Goal: Check status: Check status

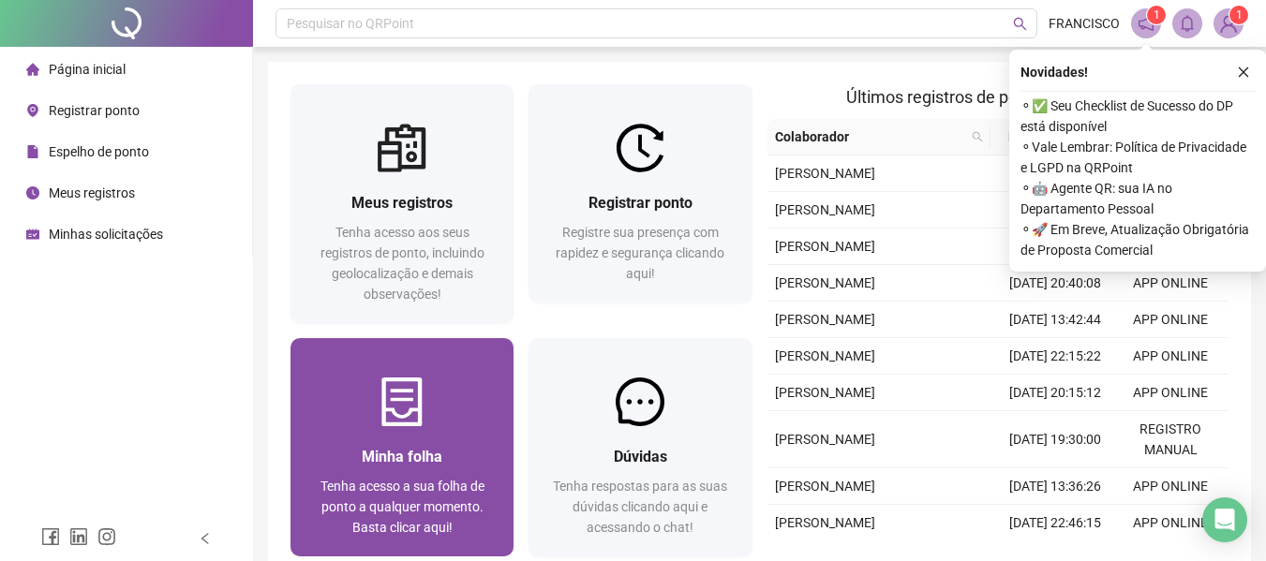
click at [398, 518] on span "Tenha acesso a sua folha de ponto a qualquer momento. Basta clicar aqui!" at bounding box center [402, 507] width 164 height 56
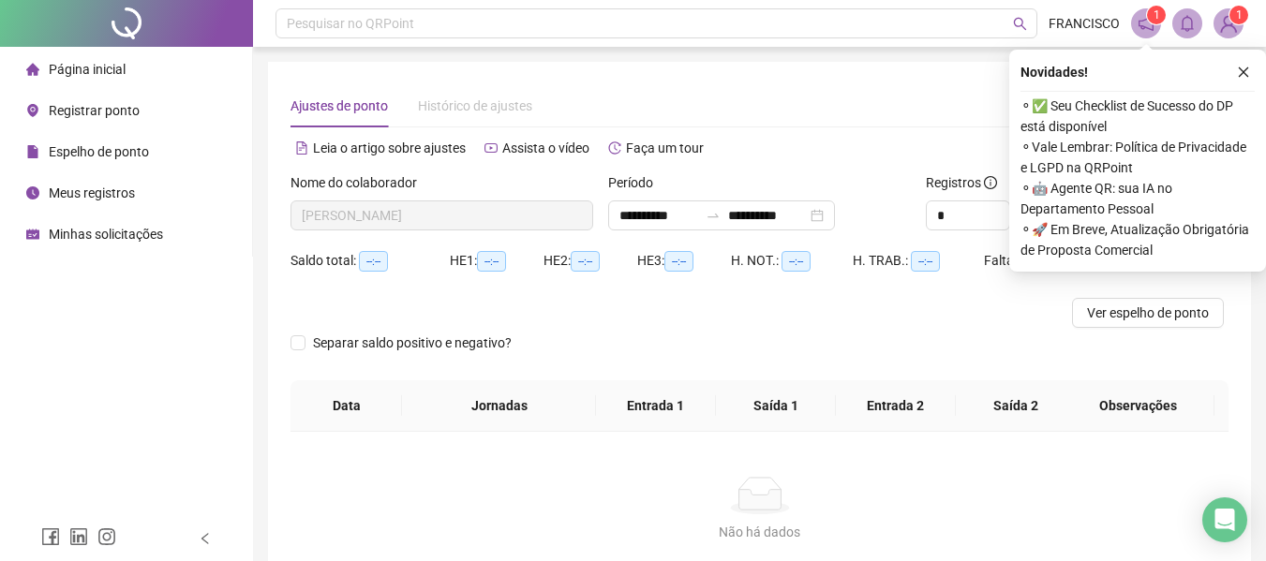
type input "**********"
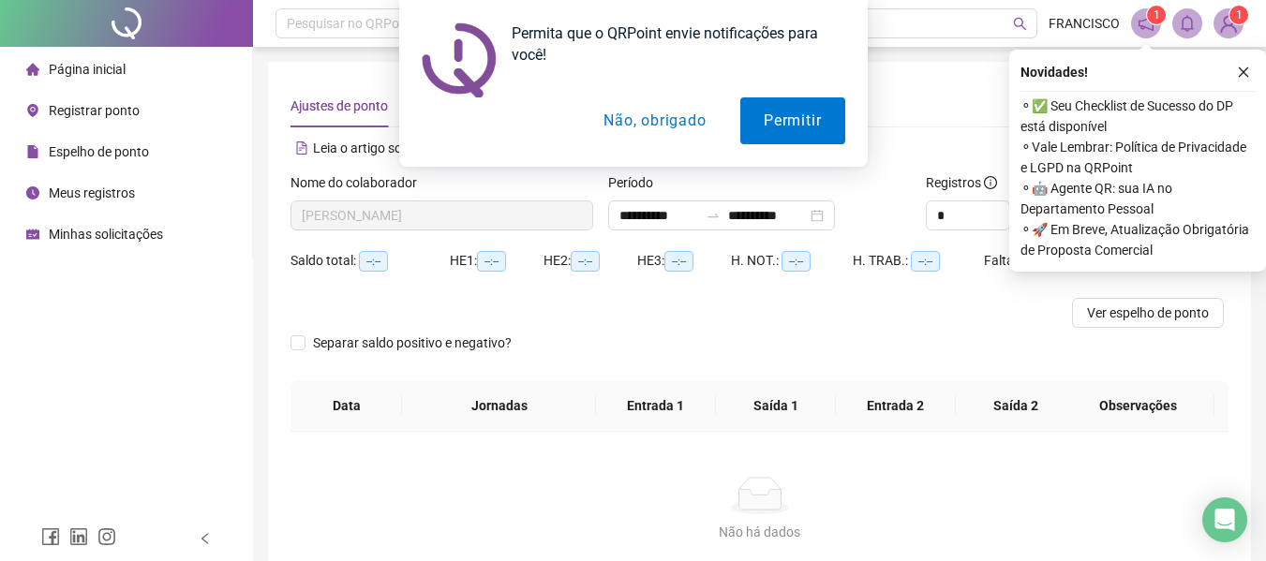
click at [683, 113] on button "Não, obrigado" at bounding box center [654, 120] width 149 height 47
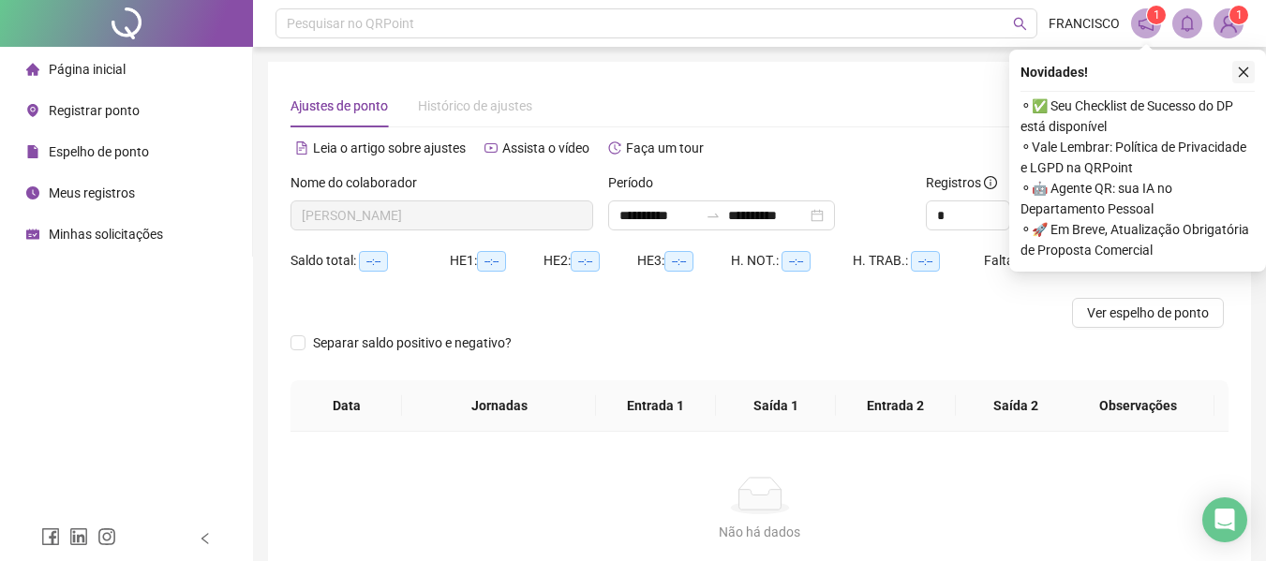
click at [1248, 71] on icon "close" at bounding box center [1243, 72] width 13 height 13
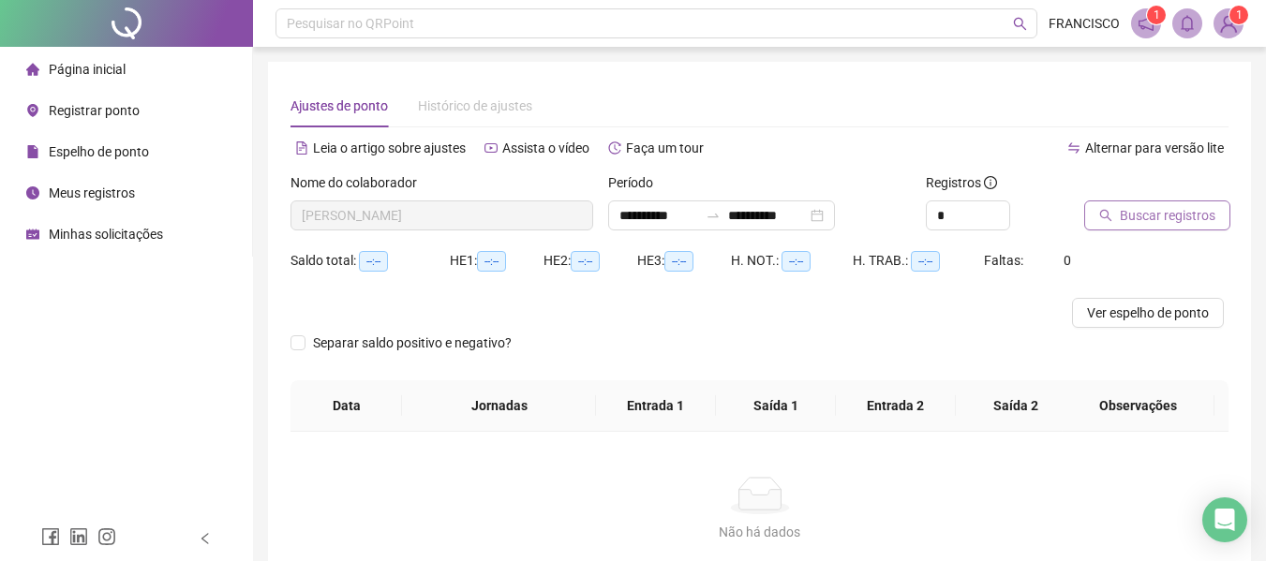
click at [1143, 210] on span "Buscar registros" at bounding box center [1168, 215] width 96 height 21
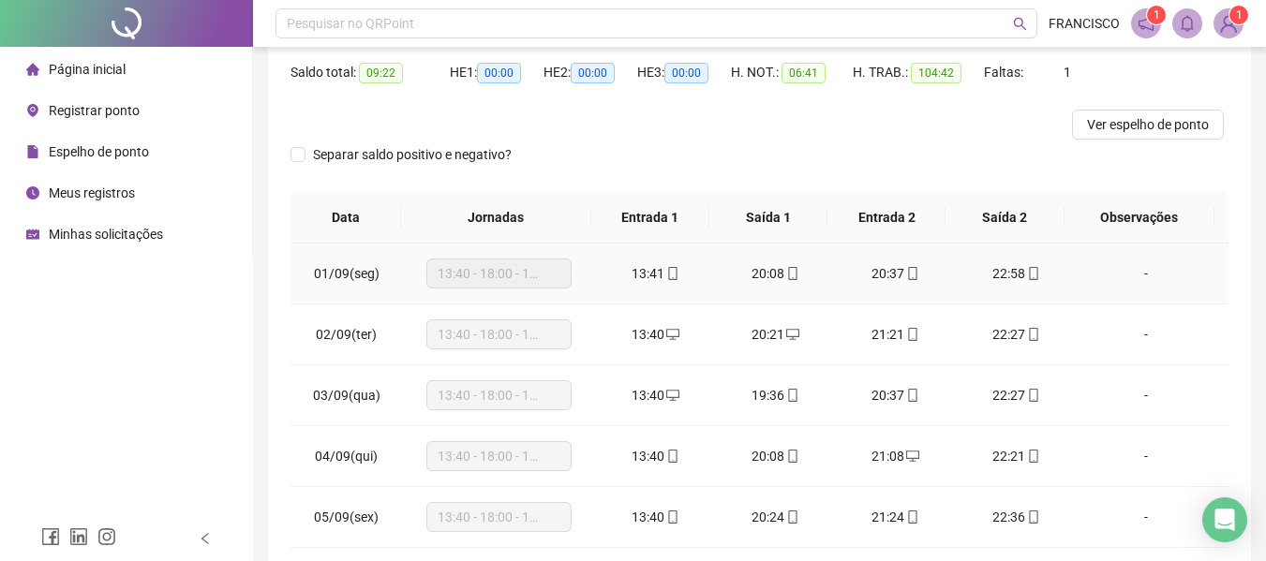
scroll to position [186, 0]
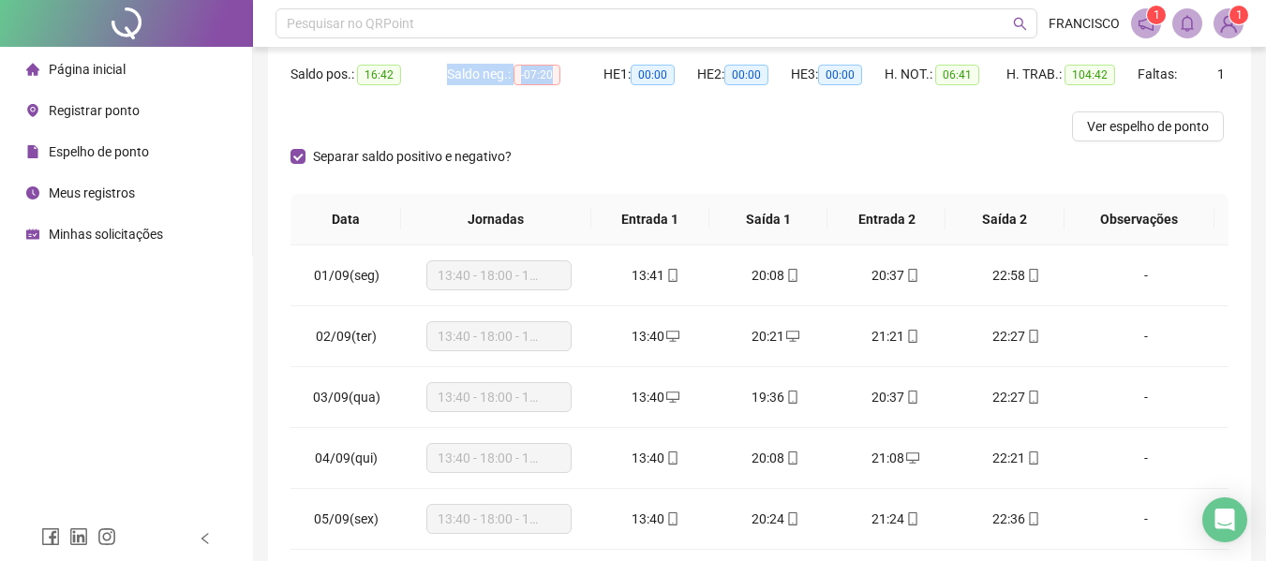
drag, startPoint x: 450, startPoint y: 68, endPoint x: 560, endPoint y: 82, distance: 111.3
click at [560, 82] on div "Saldo neg.: -07:20" at bounding box center [525, 75] width 156 height 22
click at [665, 137] on div at bounding box center [642, 126] width 704 height 30
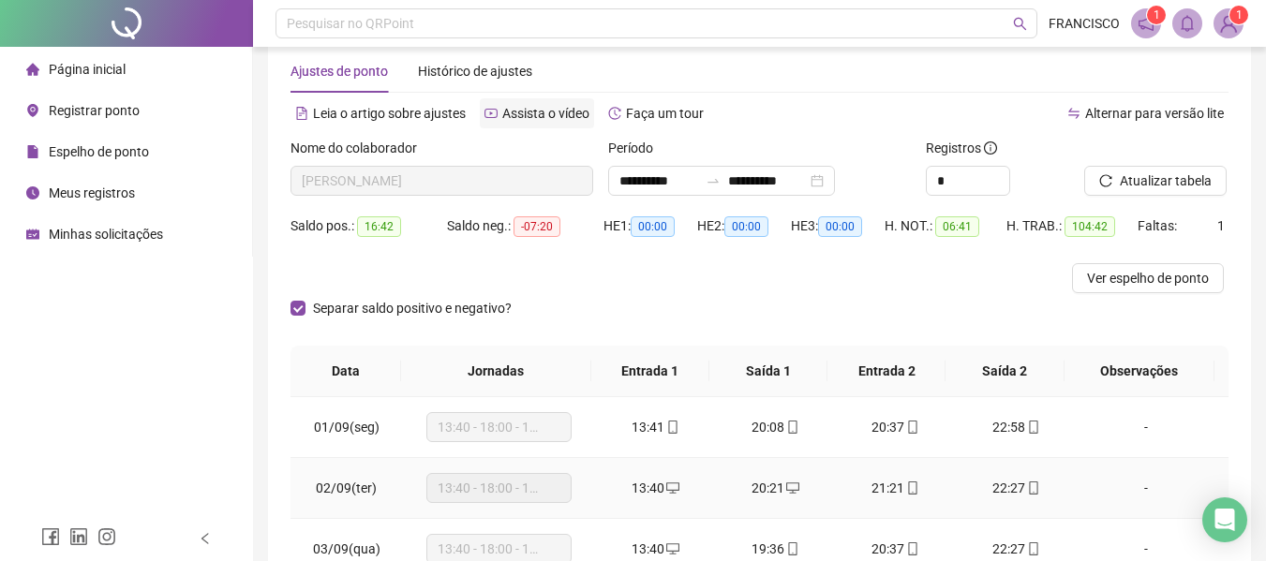
scroll to position [0, 0]
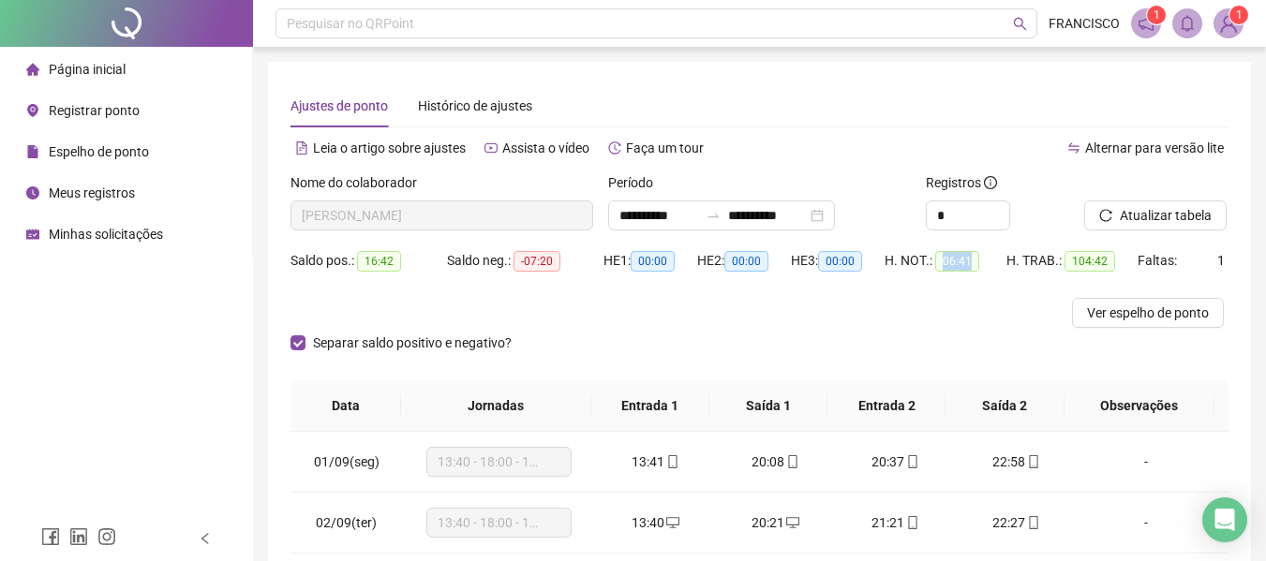
drag, startPoint x: 944, startPoint y: 260, endPoint x: 968, endPoint y: 265, distance: 24.8
click at [968, 265] on span "06:41" at bounding box center [957, 261] width 44 height 21
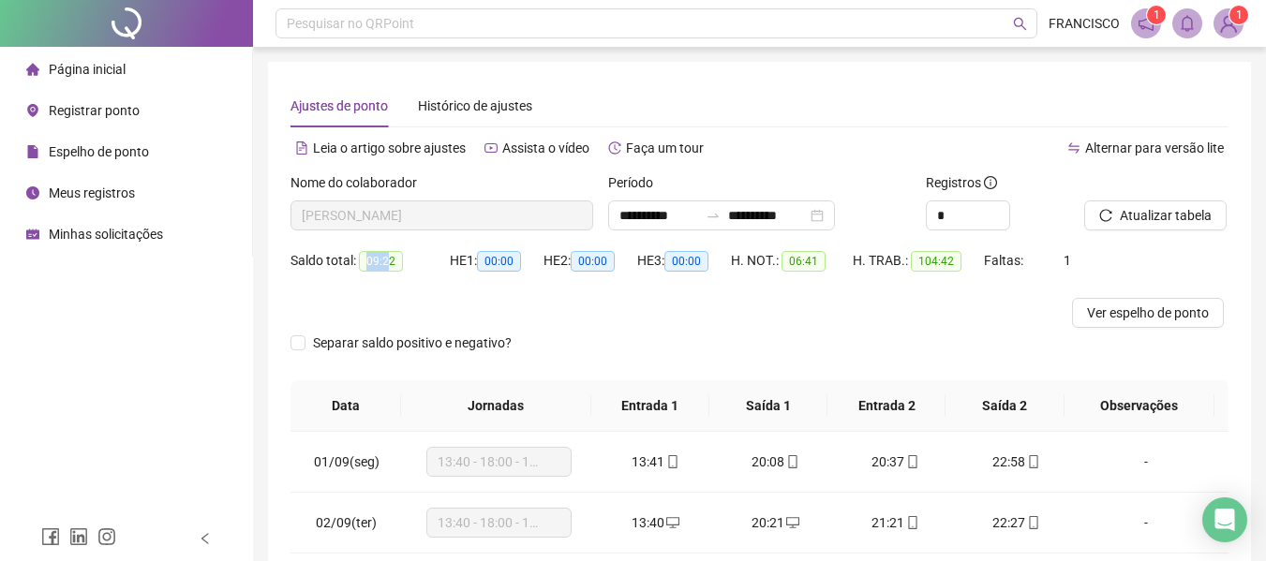
drag, startPoint x: 364, startPoint y: 262, endPoint x: 385, endPoint y: 266, distance: 21.9
click at [385, 266] on span "09:22" at bounding box center [381, 261] width 44 height 21
drag, startPoint x: 534, startPoint y: 344, endPoint x: 384, endPoint y: 325, distance: 151.1
click at [312, 328] on div "Separar saldo positivo e negativo?" at bounding box center [416, 343] width 253 height 30
click at [842, 324] on div at bounding box center [642, 313] width 704 height 30
